Goal: Information Seeking & Learning: Find specific fact

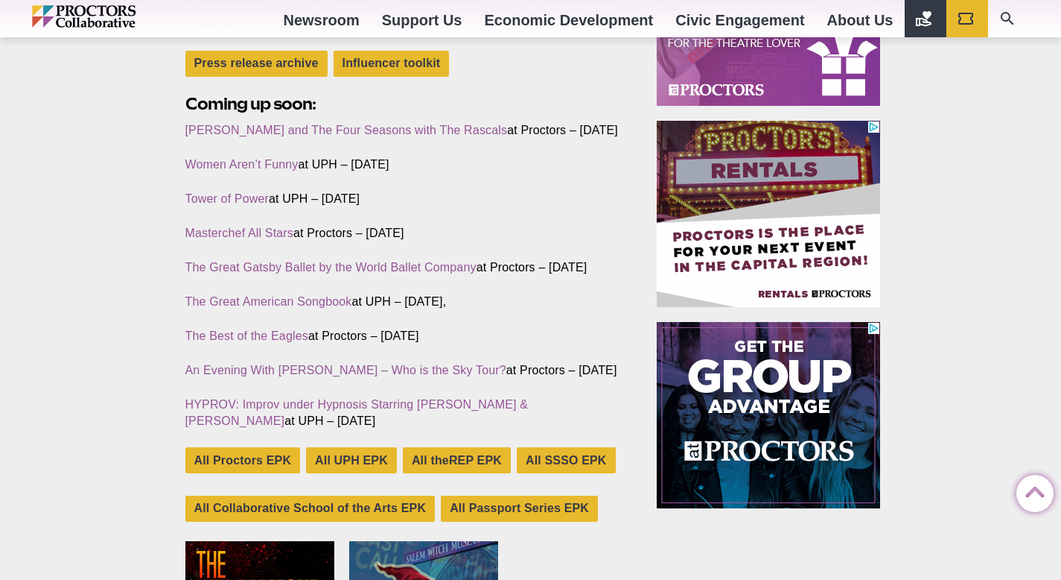
scroll to position [400, 0]
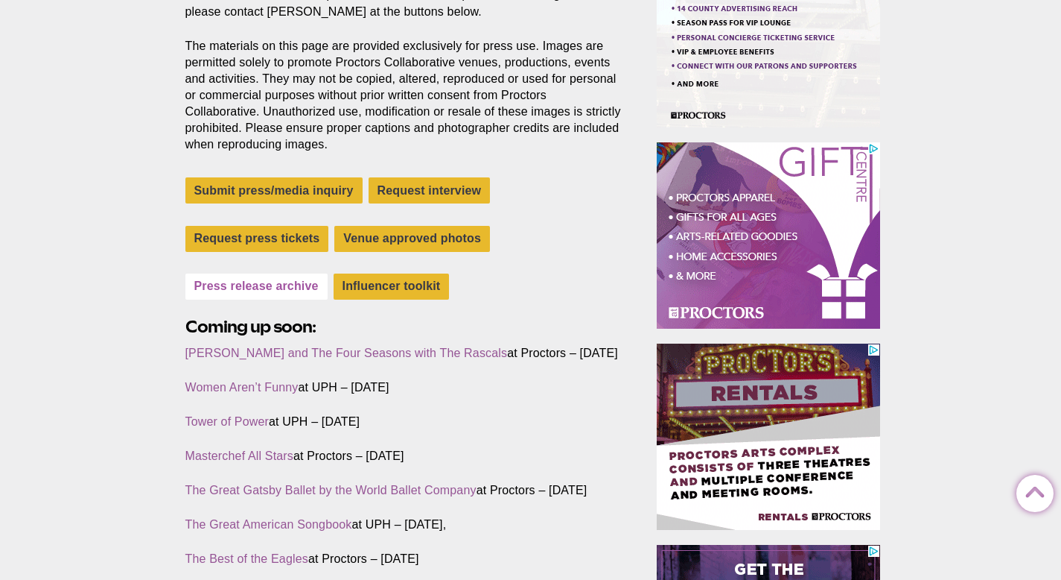
click at [270, 285] on link "Press release archive" at bounding box center [256, 286] width 142 height 26
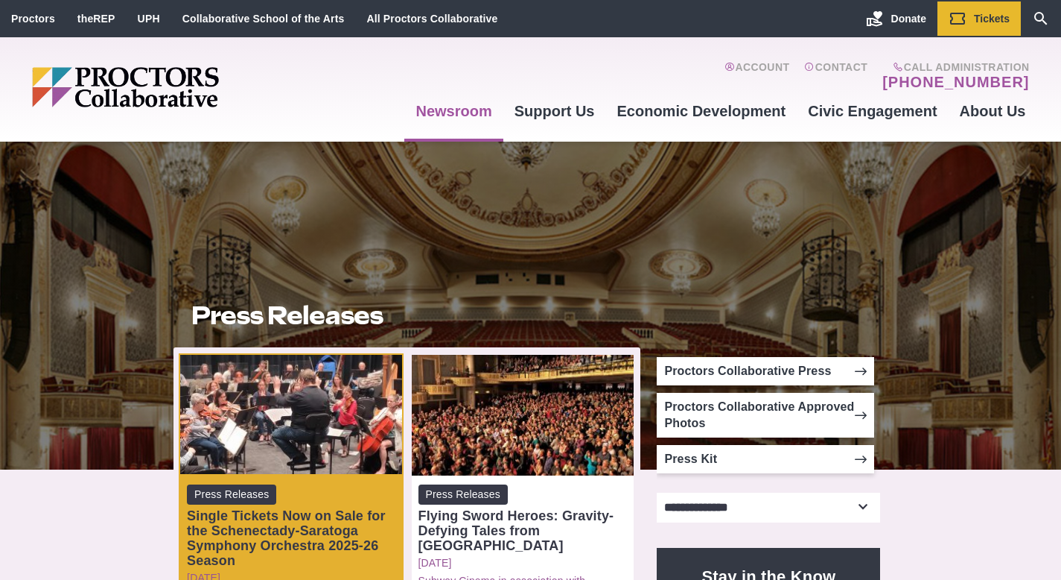
click at [313, 515] on div "Single Tickets Now on Sale for the Schenectady-Saratoga Symphony Orchestra 2025…" at bounding box center [291, 538] width 209 height 60
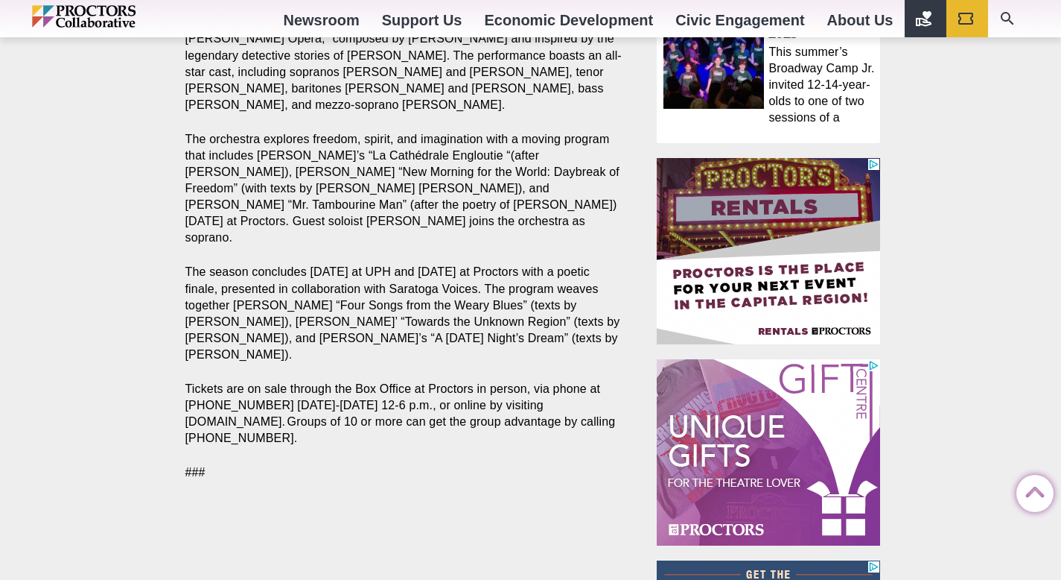
scroll to position [1120, 0]
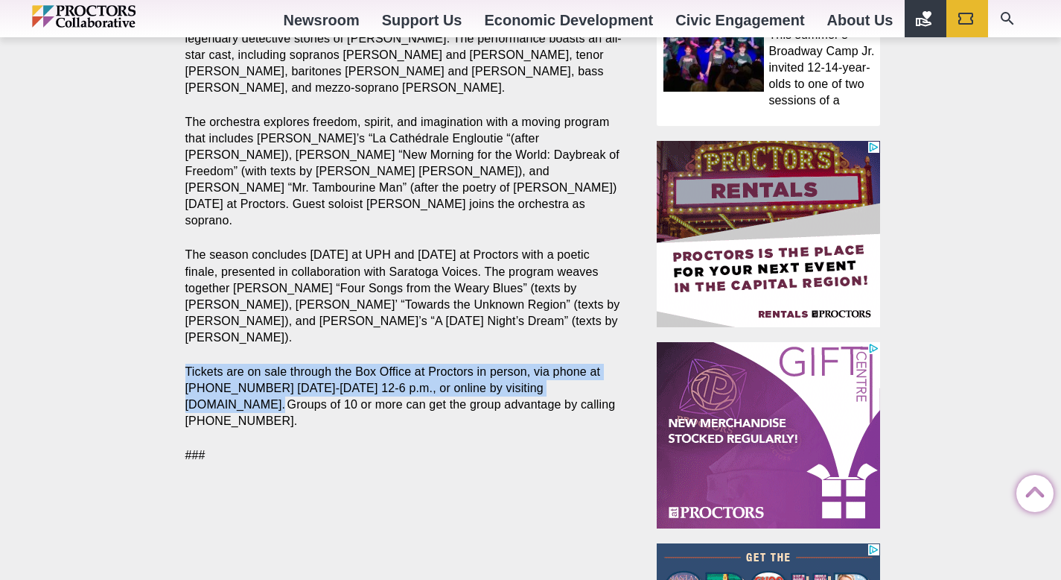
drag, startPoint x: 247, startPoint y: 355, endPoint x: 186, endPoint y: 318, distance: 71.5
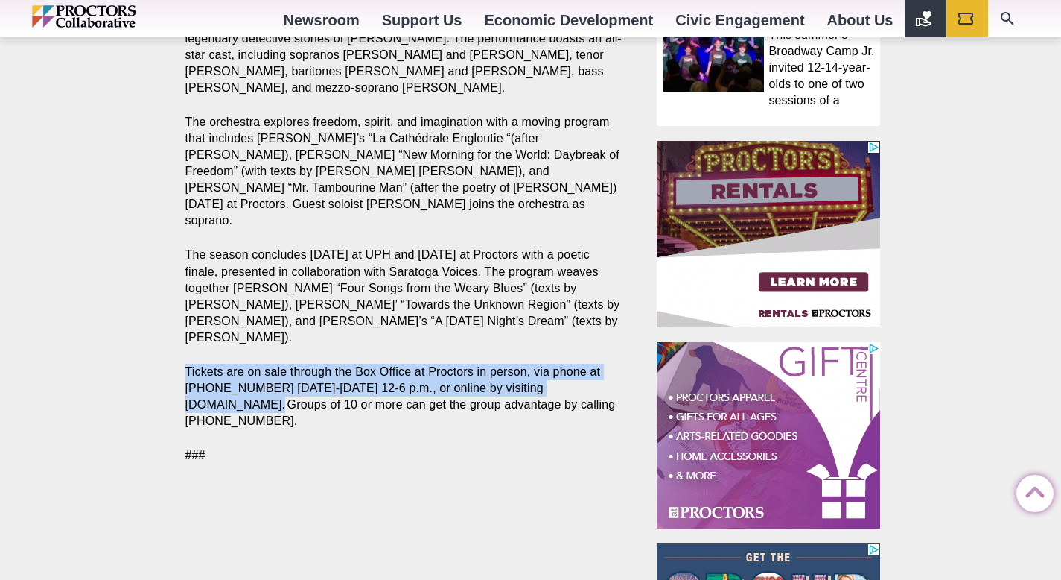
click at [186, 364] on p "Tickets are on sale through the Box Office at Proctors in person, via phone at …" at bounding box center [404, 397] width 438 height 66
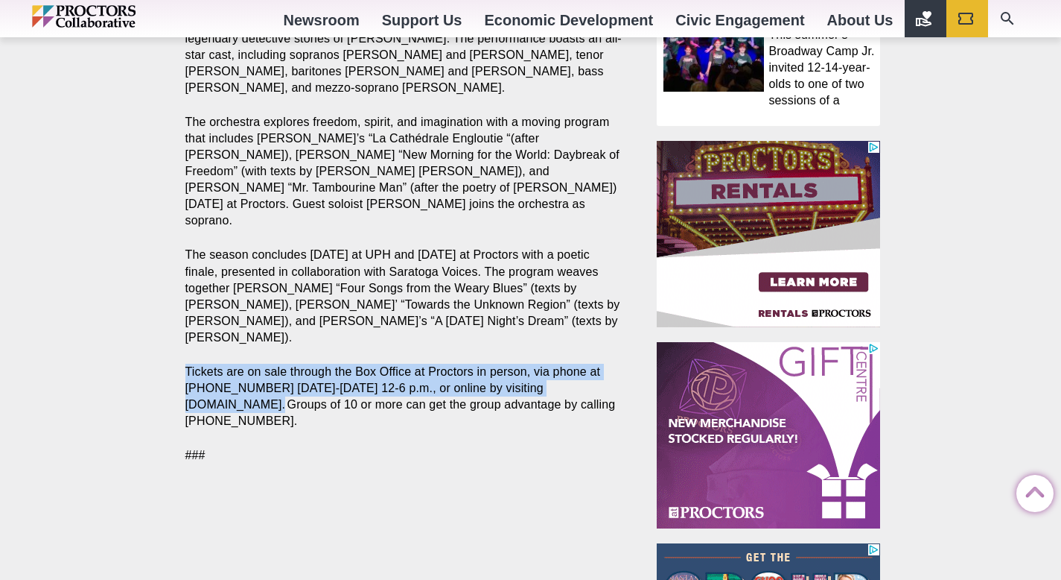
copy p "Tickets are on sale through the Box Office at Proctors in person, via phone at …"
